Goal: Information Seeking & Learning: Learn about a topic

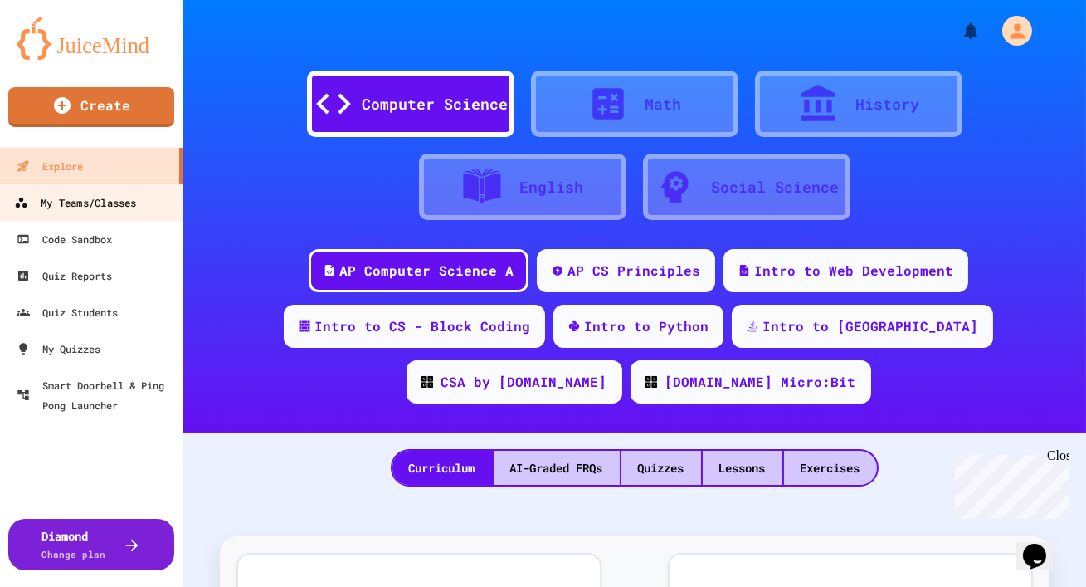
click at [114, 205] on div "My Teams/Classes" at bounding box center [75, 202] width 122 height 21
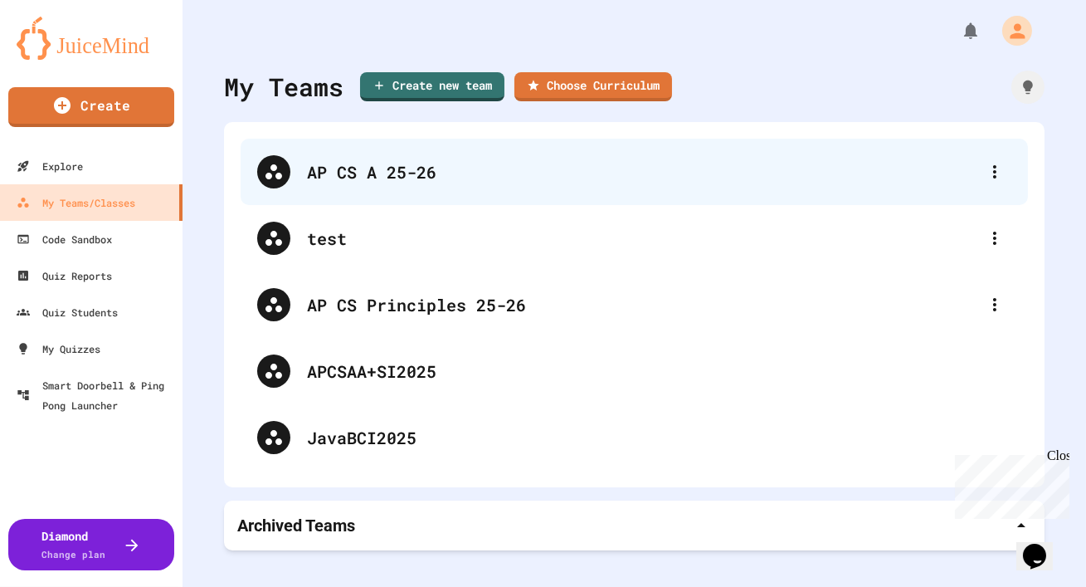
click at [342, 181] on div "AP CS A 25-26" at bounding box center [642, 171] width 671 height 25
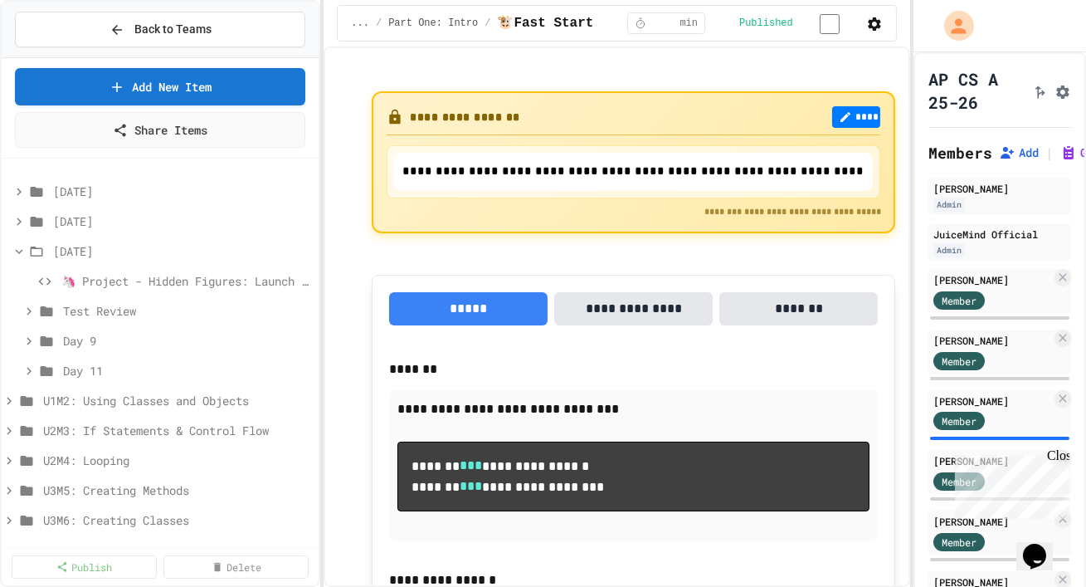
scroll to position [173, 0]
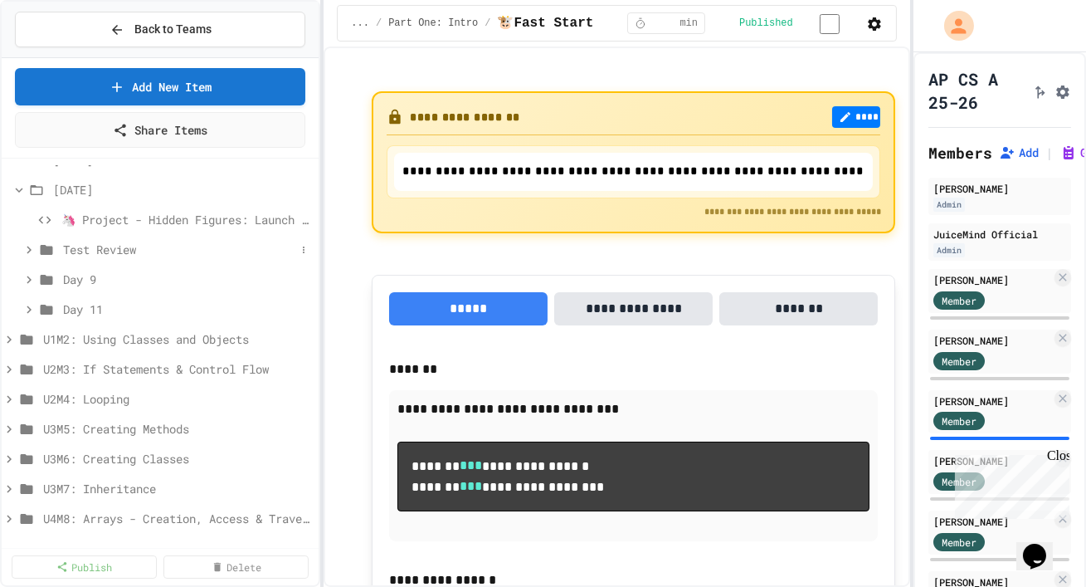
click at [41, 245] on icon at bounding box center [47, 250] width 12 height 10
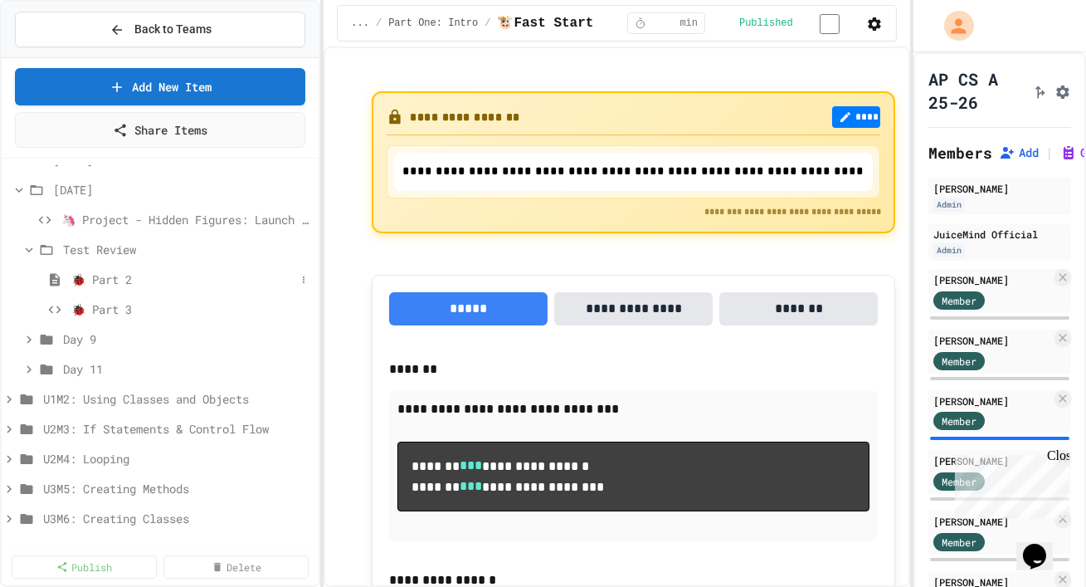
click at [100, 274] on span "🐞 Part 2" at bounding box center [183, 278] width 224 height 17
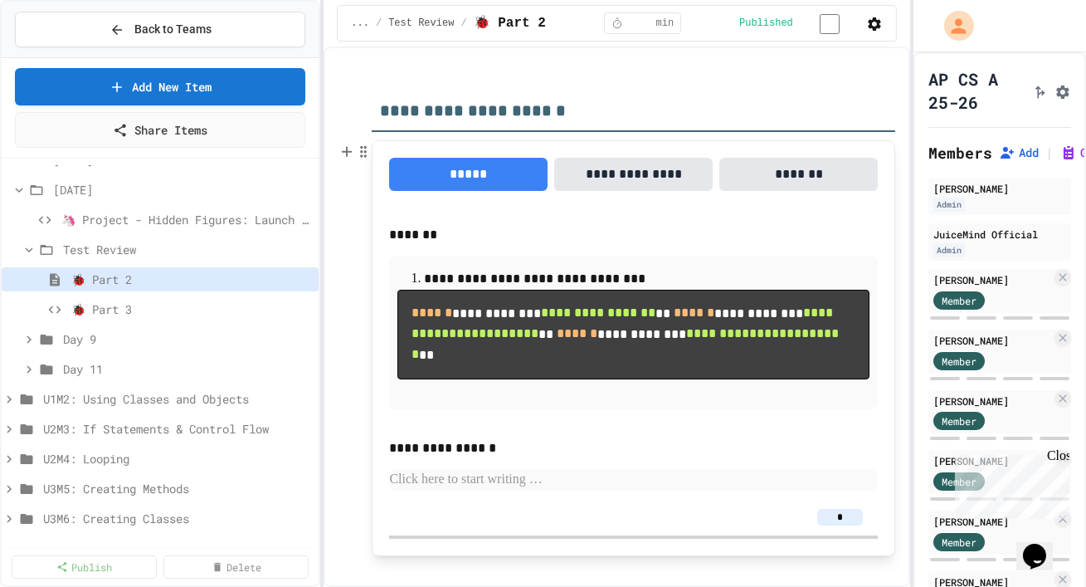
click at [590, 163] on button "**********" at bounding box center [633, 174] width 158 height 33
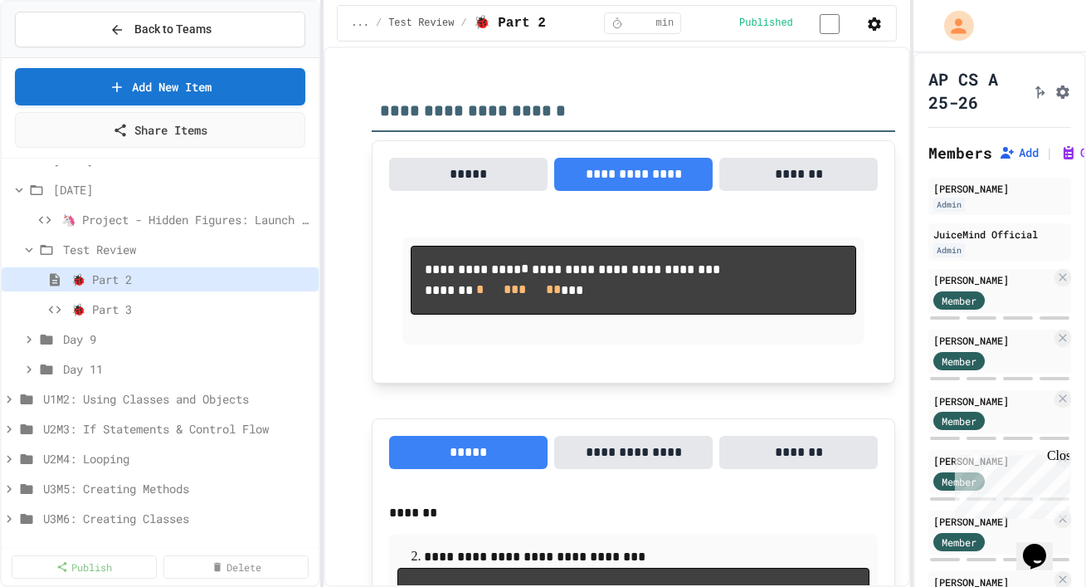
click at [442, 185] on button "*****" at bounding box center [468, 174] width 158 height 33
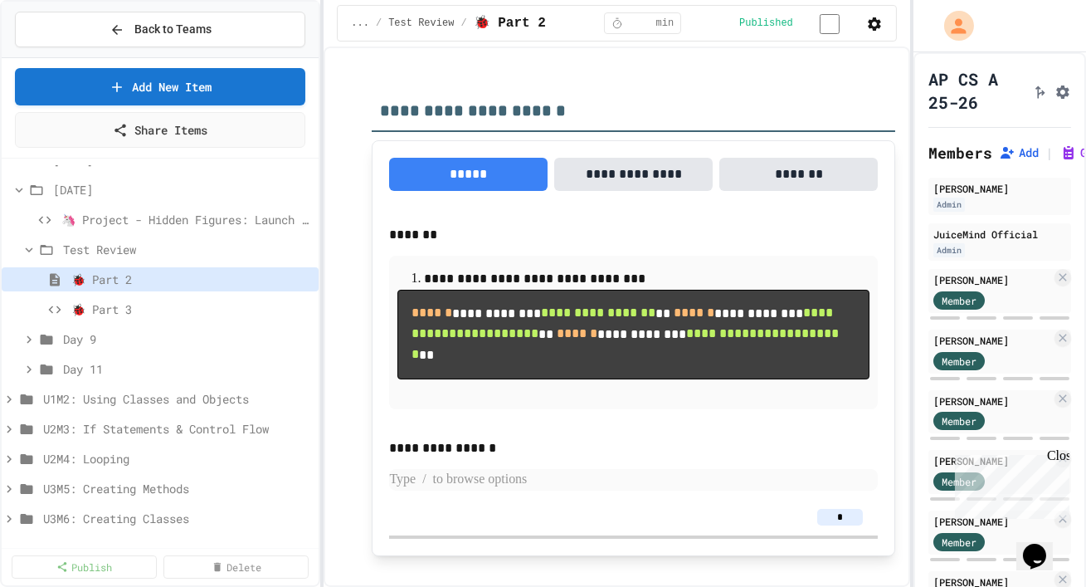
click at [460, 476] on p at bounding box center [633, 480] width 488 height 22
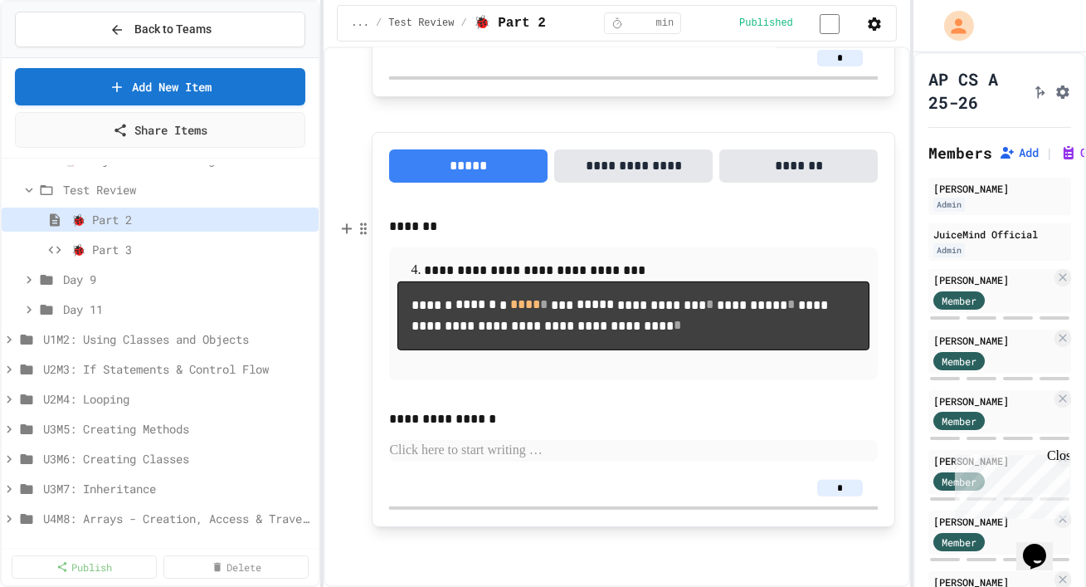
scroll to position [1449, 0]
click at [27, 309] on icon at bounding box center [29, 309] width 15 height 15
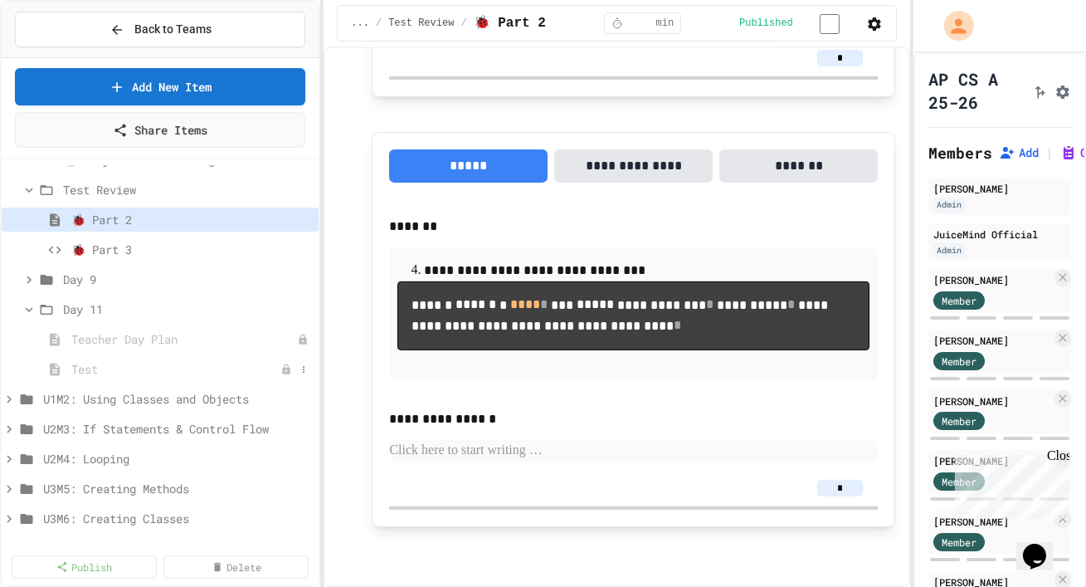
click at [100, 378] on div "Test" at bounding box center [160, 369] width 317 height 24
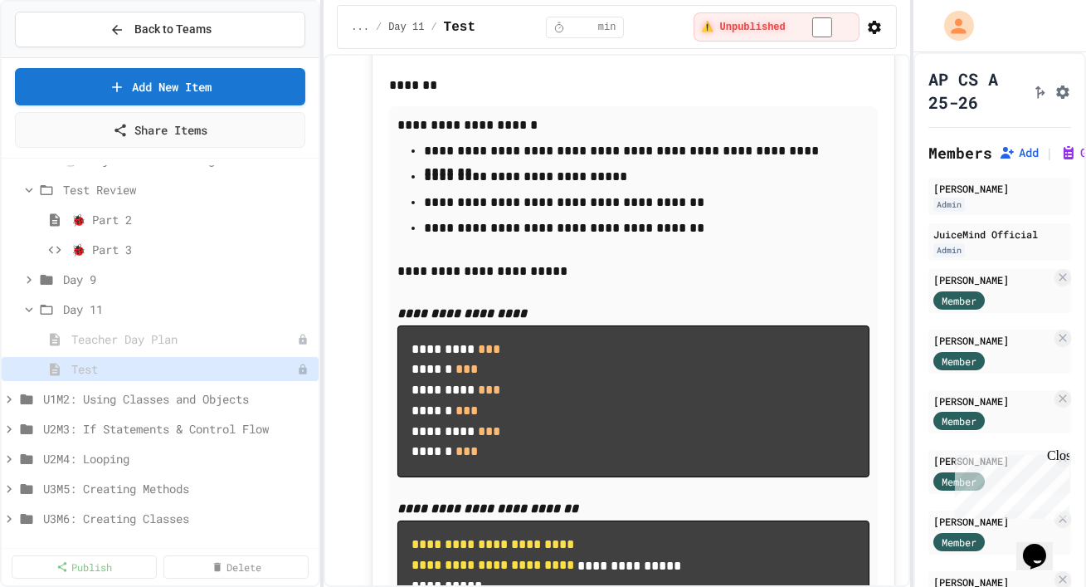
scroll to position [15668, 0]
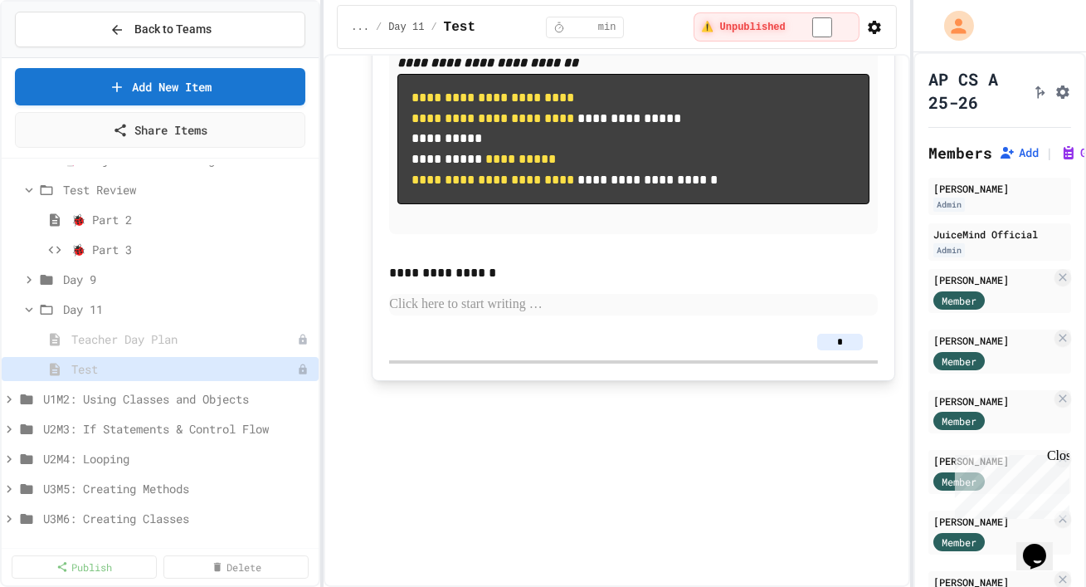
scroll to position [16069, 0]
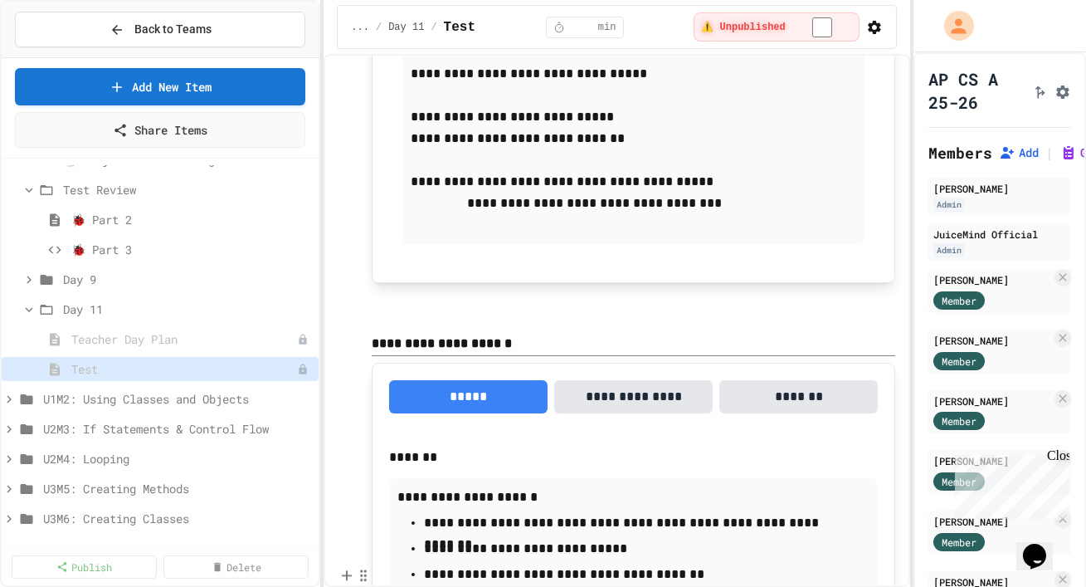
scroll to position [15158, 0]
